Goal: Find specific page/section: Find specific page/section

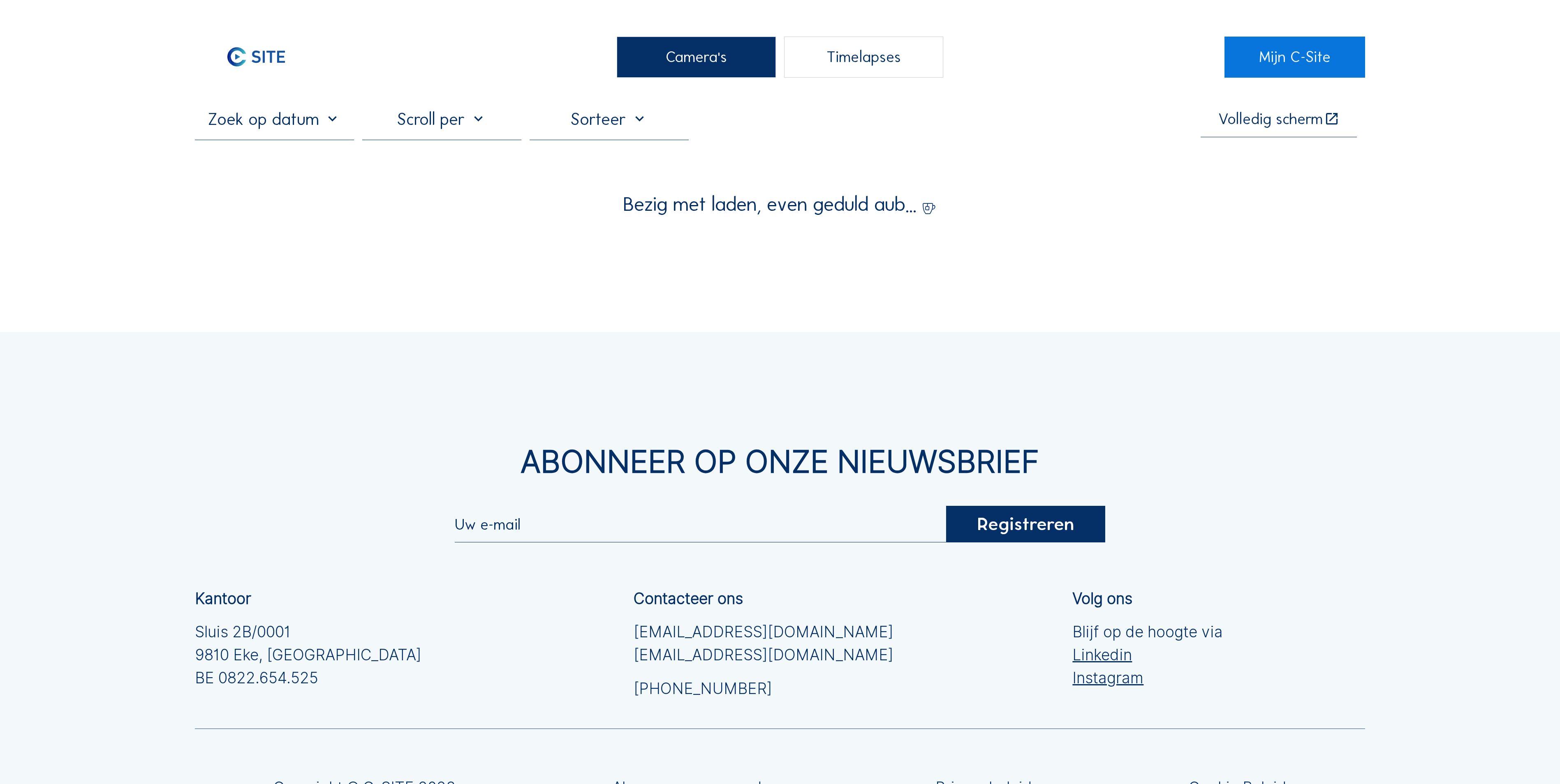
click at [681, 49] on div "Camera's" at bounding box center [696, 57] width 159 height 41
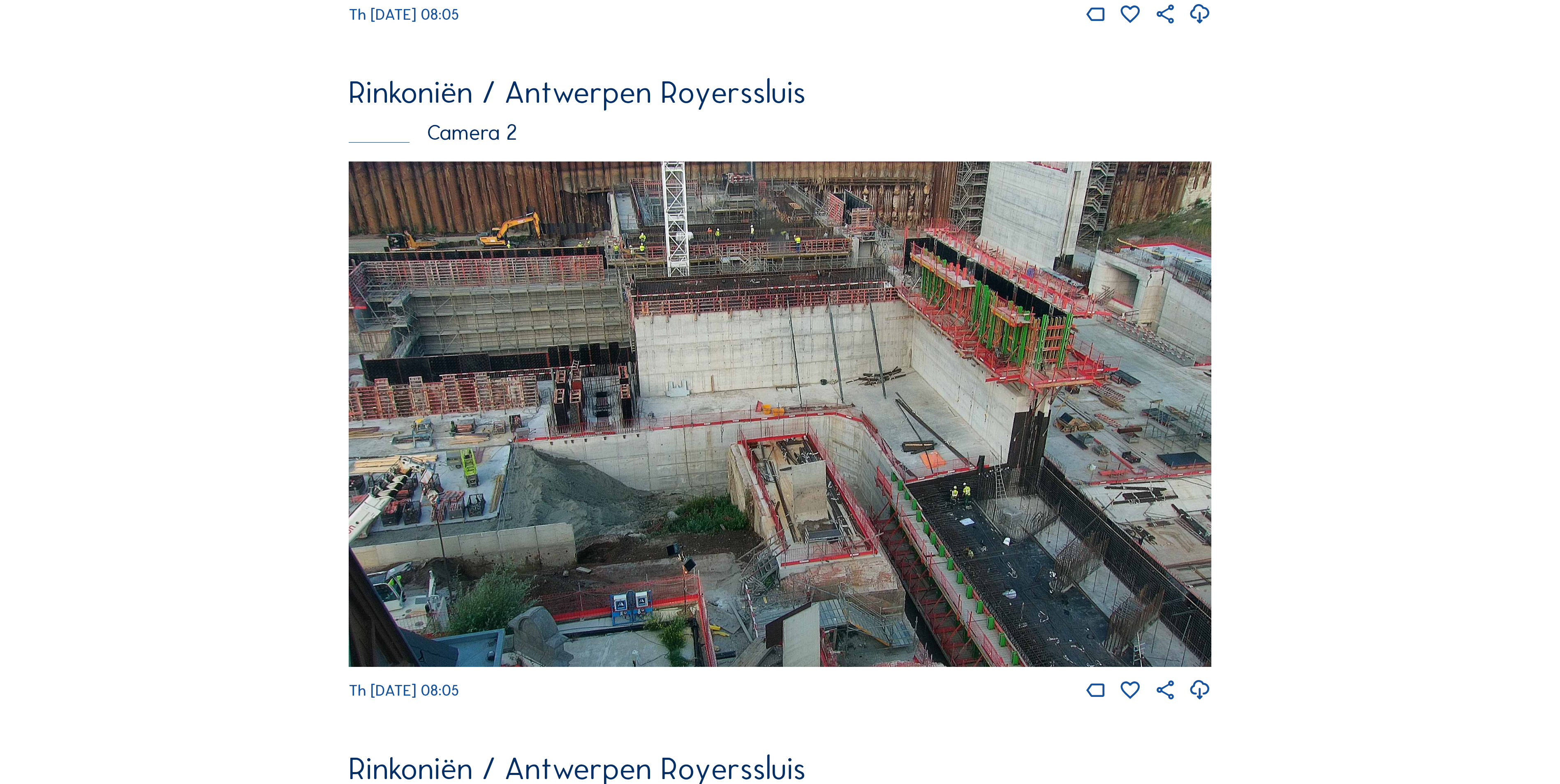
scroll to position [740, 0]
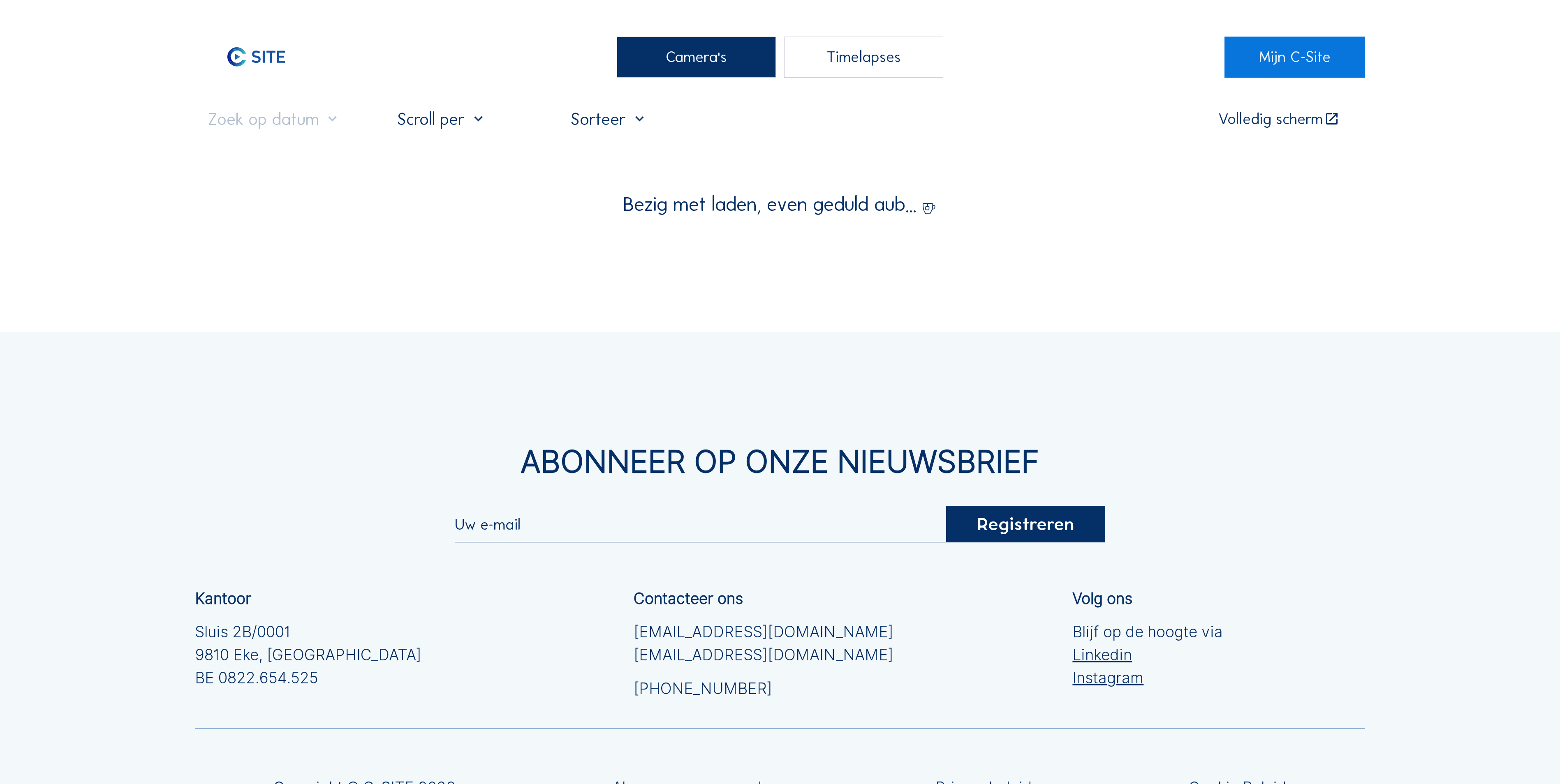
click at [714, 40] on div "Camera's" at bounding box center [696, 57] width 159 height 41
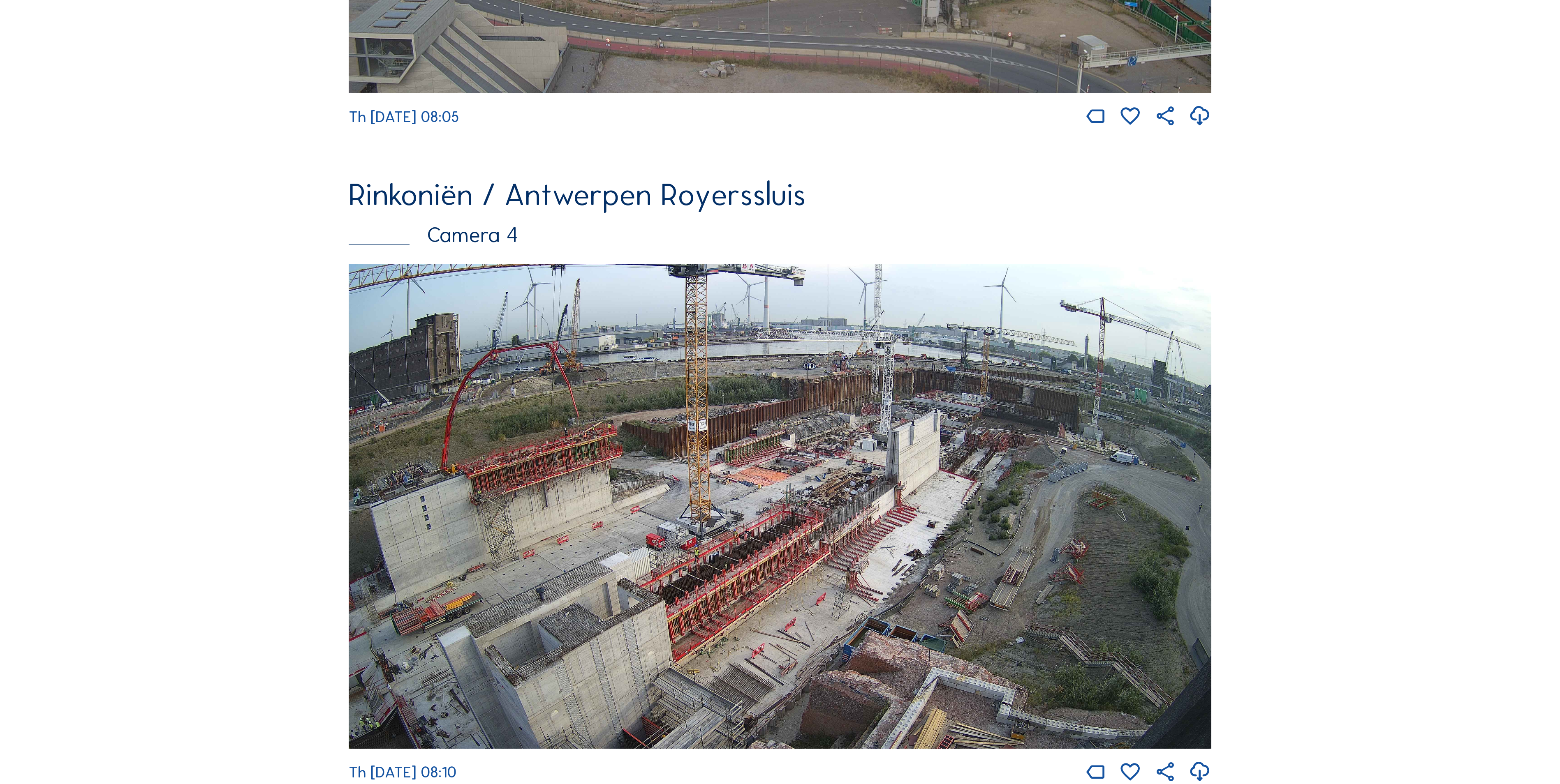
scroll to position [2302, 0]
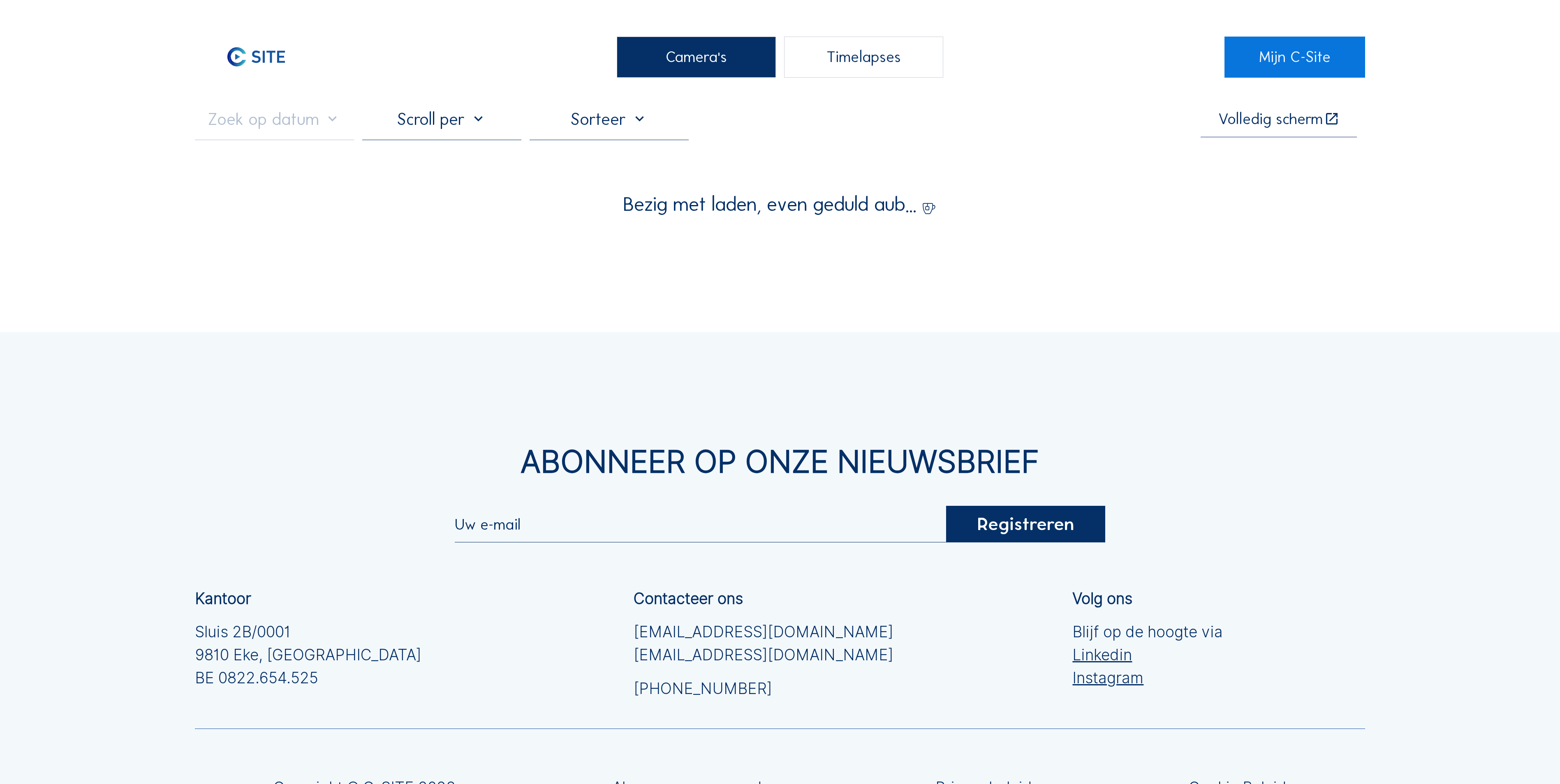
click at [652, 44] on div "Camera's" at bounding box center [696, 57] width 159 height 41
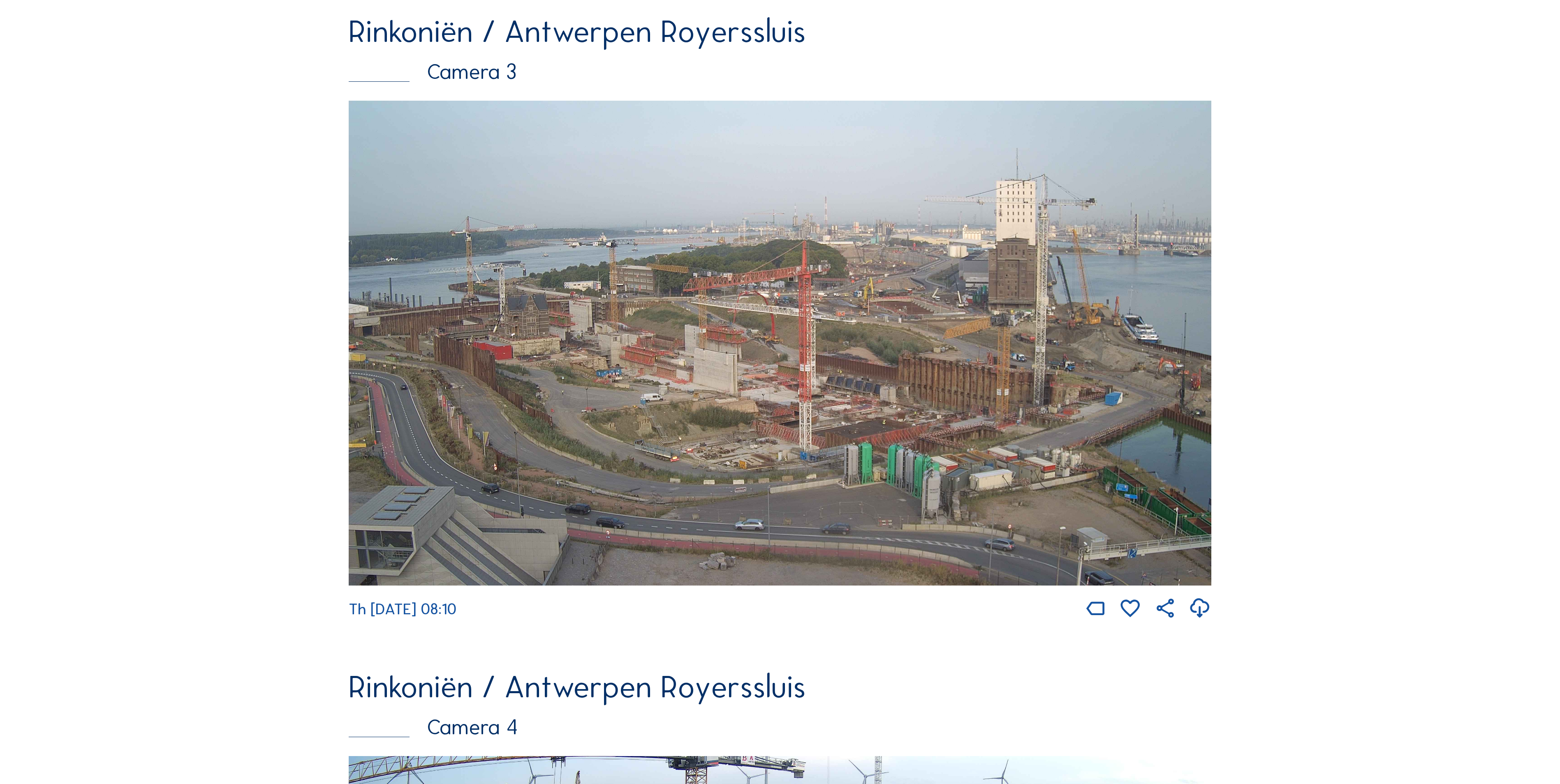
scroll to position [1480, 0]
